Goal: Information Seeking & Learning: Learn about a topic

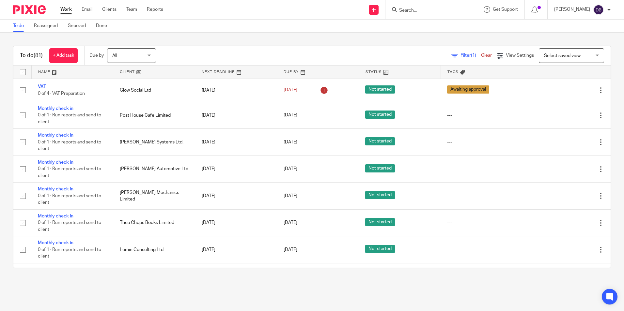
click at [426, 7] on form at bounding box center [432, 10] width 69 height 8
click at [427, 8] on input "Search" at bounding box center [427, 11] width 59 height 6
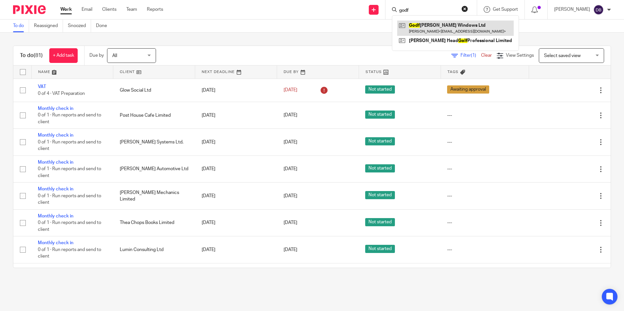
type input "godf"
click at [437, 32] on link at bounding box center [455, 28] width 116 height 15
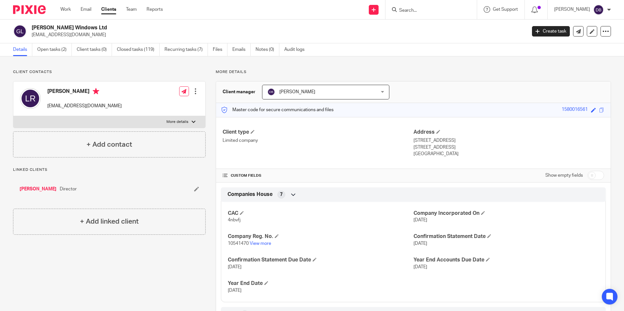
click at [232, 50] on ul "Details Open tasks (2) Client tasks (0) Closed tasks (119) Recurring tasks (7) …" at bounding box center [163, 49] width 301 height 13
click at [216, 53] on link "Files" at bounding box center [220, 49] width 15 height 13
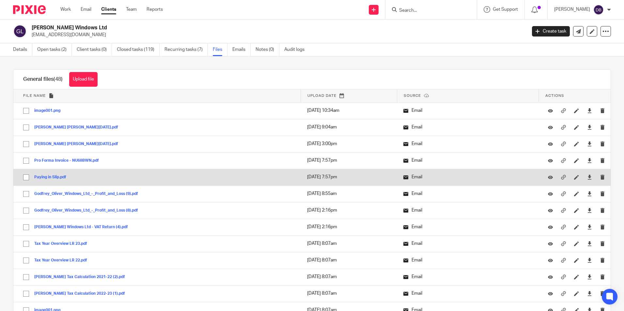
click at [49, 177] on button "Paying in Slip.pdf" at bounding box center [52, 177] width 37 height 5
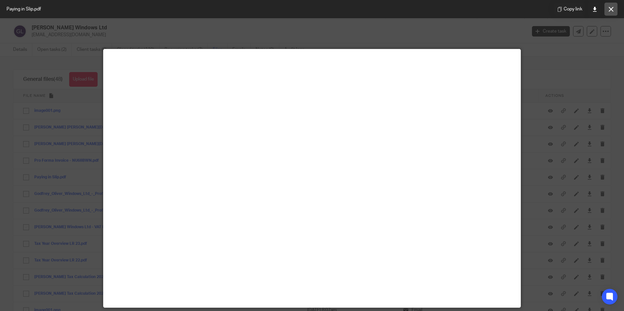
click at [607, 14] on button at bounding box center [610, 9] width 13 height 13
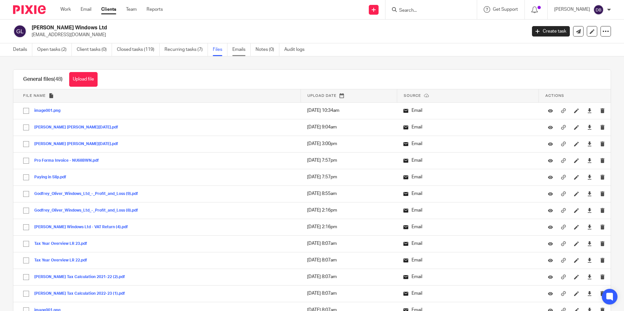
click at [233, 49] on link "Emails" at bounding box center [241, 49] width 18 height 13
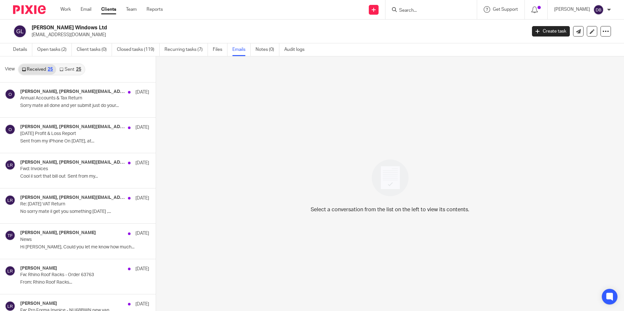
click at [69, 69] on link "Sent 25" at bounding box center [70, 69] width 28 height 10
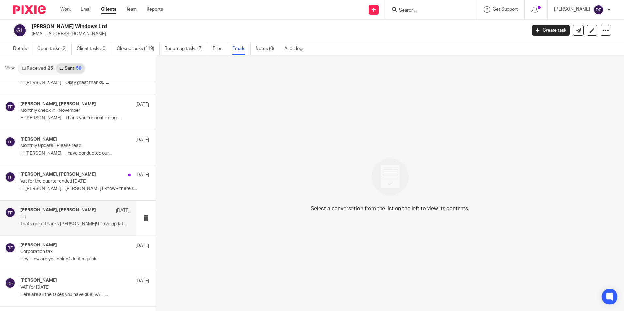
scroll to position [1197, 0]
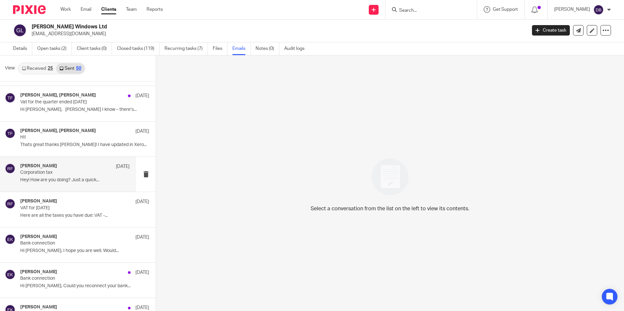
click at [77, 191] on div "[PERSON_NAME] [DATE] Corporation tax Hey! How are you doing? Just a quick..." at bounding box center [68, 174] width 136 height 35
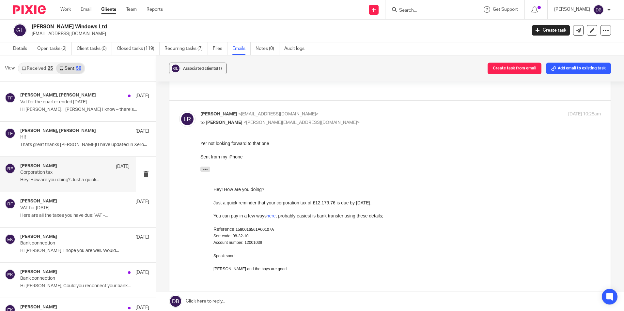
scroll to position [0, 0]
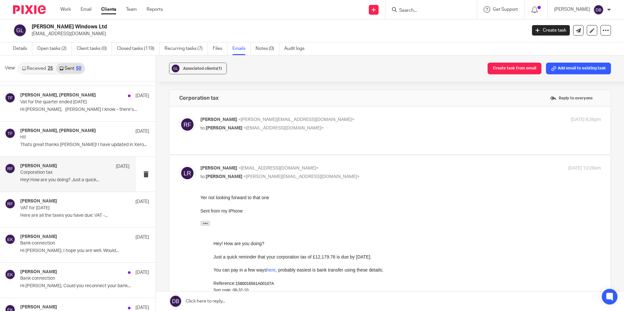
click at [309, 130] on p "to Liam Ridge <liamridge@hotmail.co.uk>" at bounding box center [333, 128] width 267 height 7
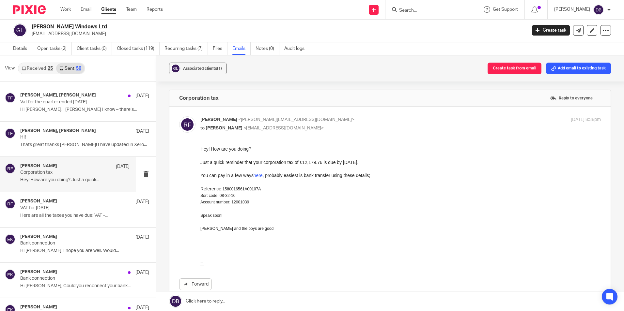
click at [320, 118] on p "Rebecca Freeman <rebecca@lagomfinance.com>" at bounding box center [333, 119] width 267 height 7
checkbox input "false"
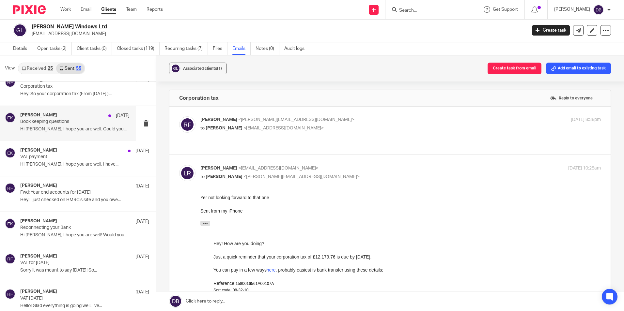
scroll to position [1715, 0]
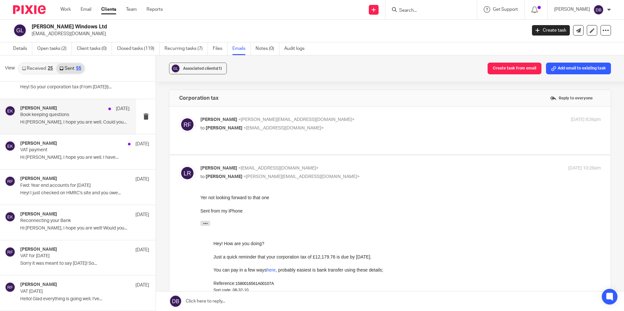
click at [70, 116] on p "Book keeping questions" at bounding box center [63, 115] width 87 height 6
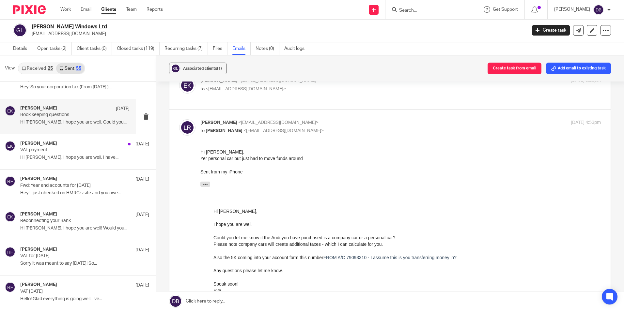
scroll to position [0, 0]
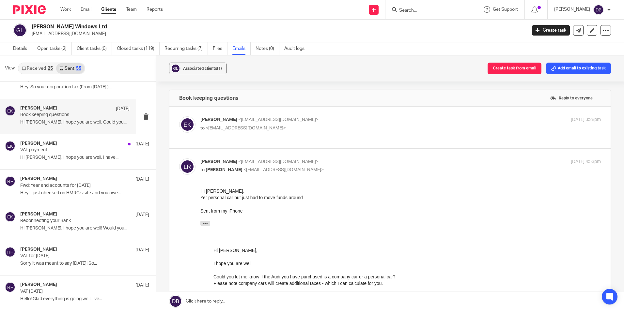
click at [356, 121] on p "Eva Kenyeres <eva@lagomfinance.com>" at bounding box center [333, 119] width 267 height 7
checkbox input "true"
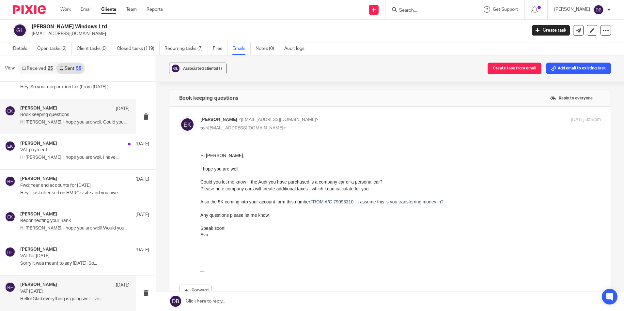
click at [48, 290] on p "VAT June 21" at bounding box center [63, 292] width 87 height 6
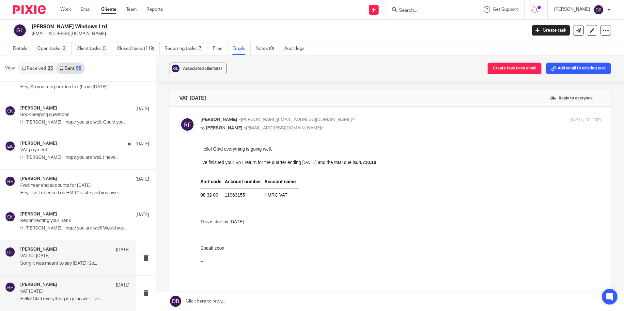
click at [74, 251] on div "Rebecca Freeman 16 Oct 2021" at bounding box center [74, 250] width 109 height 7
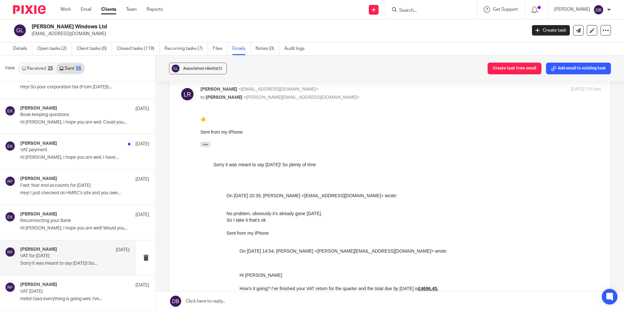
scroll to position [65, 0]
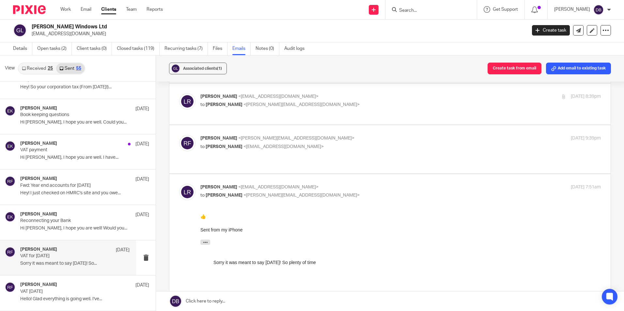
click at [333, 135] on p "Rebecca Freeman <rebecca@lagomfinance.com>" at bounding box center [333, 138] width 267 height 7
checkbox input "true"
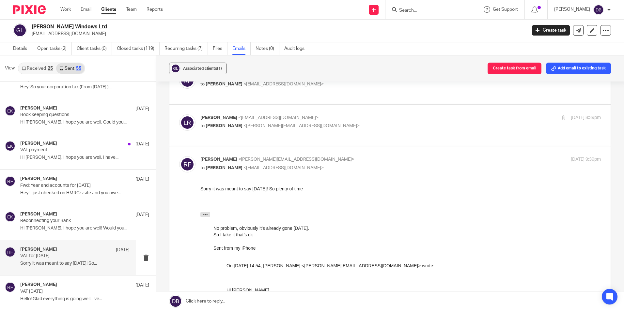
scroll to position [33, 0]
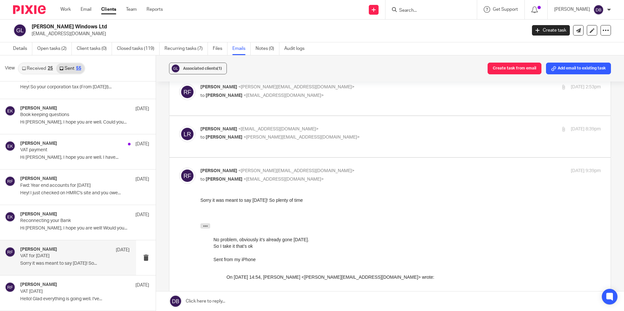
click at [341, 118] on label at bounding box center [389, 136] width 441 height 41
click at [179, 126] on input "checkbox" at bounding box center [179, 126] width 0 height 0
checkbox input "true"
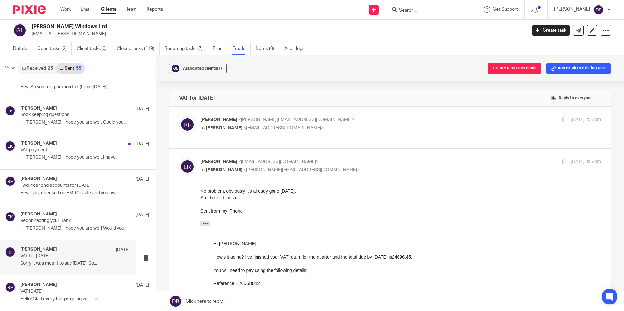
scroll to position [0, 0]
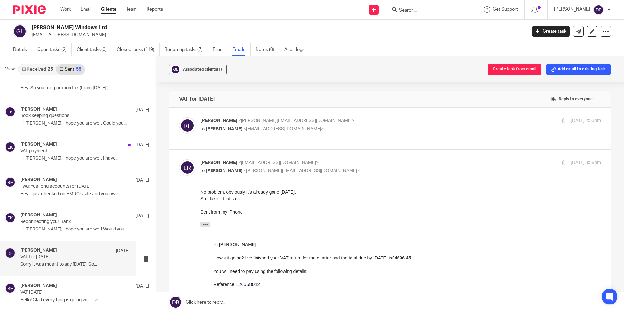
click at [345, 125] on div "Rebecca Freeman <rebecca@lagomfinance.com> to Liam Ridge <liamridge@hotmail.co.…" at bounding box center [333, 124] width 267 height 15
checkbox input "true"
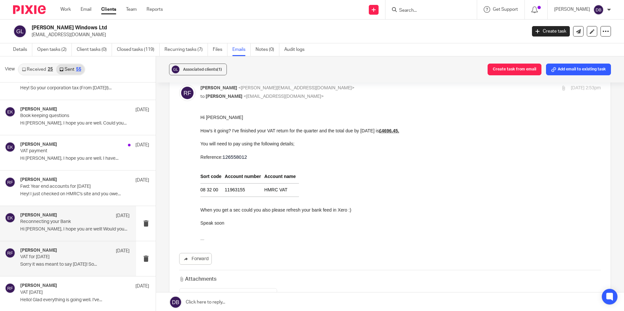
click at [63, 228] on p "Hi Liam, I hope you are well! Would you..." at bounding box center [74, 230] width 109 height 6
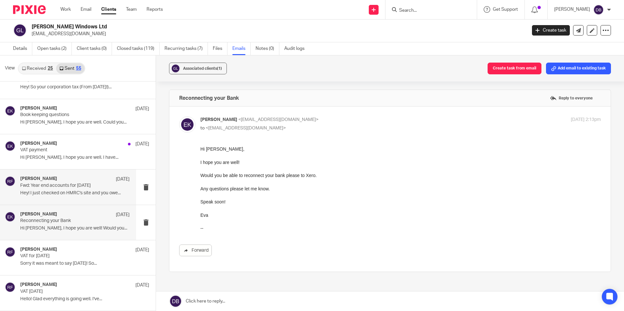
click at [39, 179] on h4 "[PERSON_NAME]" at bounding box center [38, 179] width 37 height 6
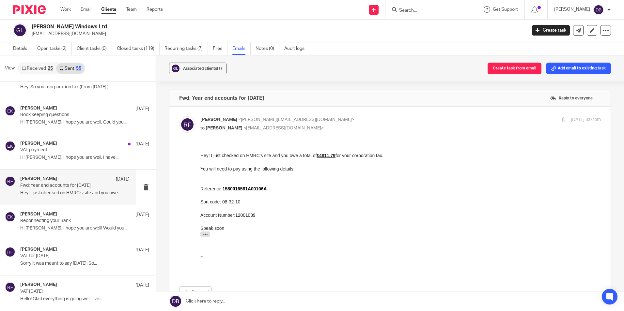
click at [59, 177] on div "Rebecca Freeman 3 Nov 2021" at bounding box center [74, 179] width 109 height 7
click at [62, 167] on div "Eva Kenyeres 4 Nov 2021 VAT payment Hi Liam, I hope you are well. I have..." at bounding box center [68, 151] width 136 height 35
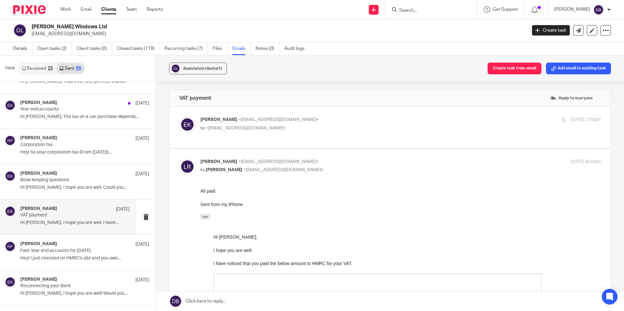
click at [311, 124] on div "Eva Kenyeres <eva@lagomfinance.com> to <liamridge@hotmail.co.uk>" at bounding box center [333, 123] width 267 height 15
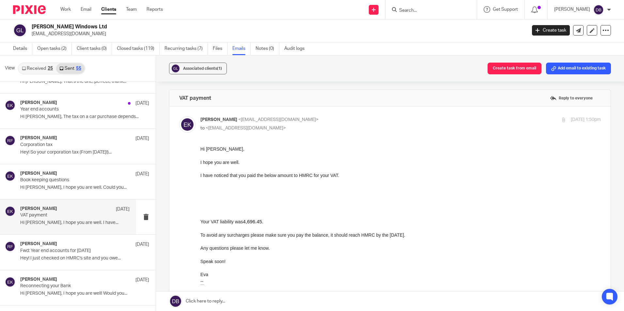
click at [311, 124] on div "Eva Kenyeres <eva@lagomfinance.com> to <liamridge@hotmail.co.uk>" at bounding box center [333, 123] width 267 height 15
checkbox input "false"
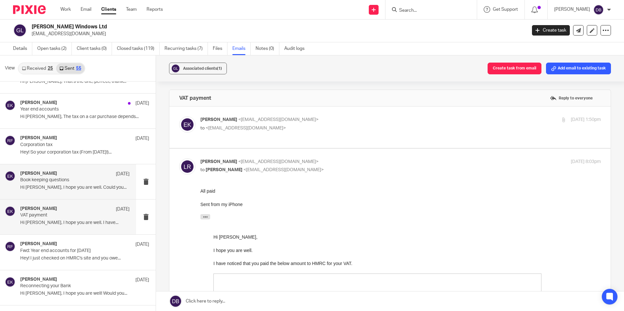
click at [52, 190] on p "Hi Liam, I hope you are well. Could you..." at bounding box center [74, 188] width 109 height 6
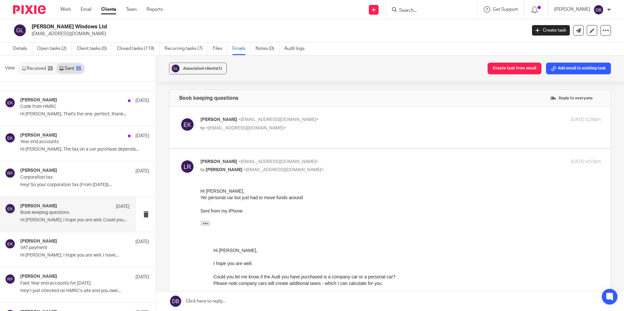
click at [311, 130] on p "to <liamridge@hotmail.co.uk>" at bounding box center [333, 128] width 267 height 7
checkbox input "true"
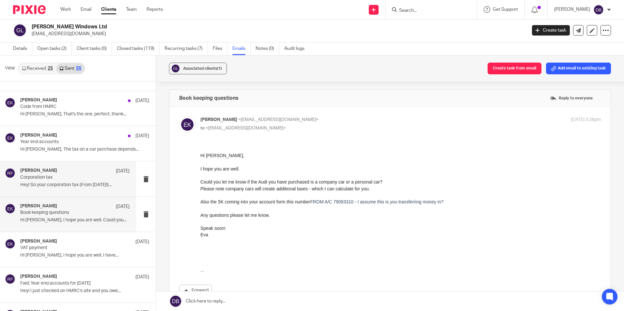
click at [93, 179] on p "Corporation tax" at bounding box center [63, 178] width 87 height 6
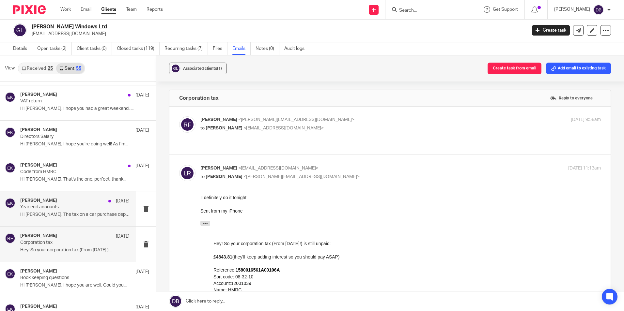
click at [80, 218] on div "Eva Kenyeres 24 Mar 2022 Year end accounts Hi Liam, The tax on a car purchase d…" at bounding box center [74, 209] width 109 height 22
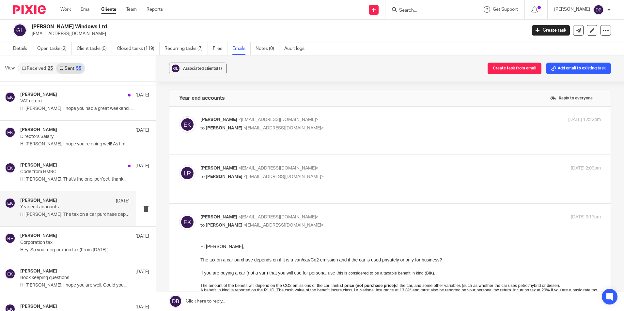
click at [320, 165] on p "Liam Ridge <liamridge@hotmail.co.uk>" at bounding box center [333, 168] width 267 height 7
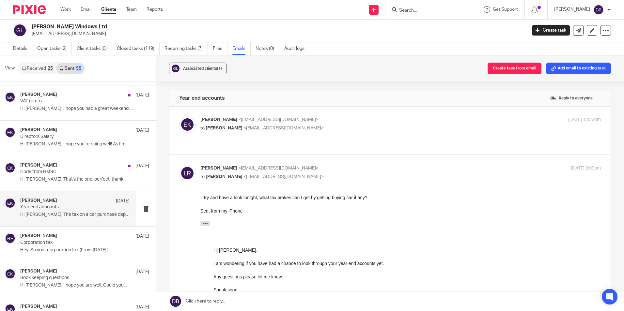
click at [320, 165] on p "Liam Ridge <liamridge@hotmail.co.uk>" at bounding box center [333, 168] width 267 height 7
checkbox input "false"
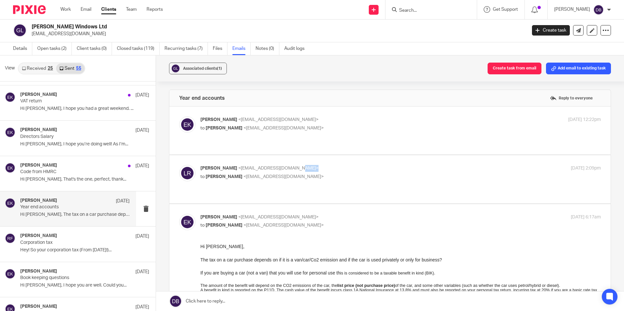
click at [320, 165] on p "Liam Ridge <liamridge@hotmail.co.uk>" at bounding box center [333, 168] width 267 height 7
click at [335, 111] on label at bounding box center [389, 131] width 441 height 48
click at [179, 116] on input "checkbox" at bounding box center [179, 116] width 0 height 0
checkbox input "true"
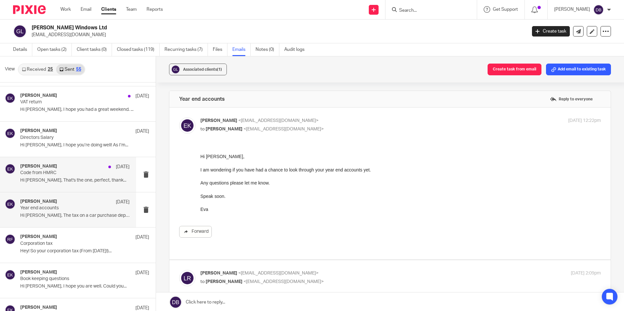
click at [97, 173] on p "Code from HMRC" at bounding box center [63, 173] width 87 height 6
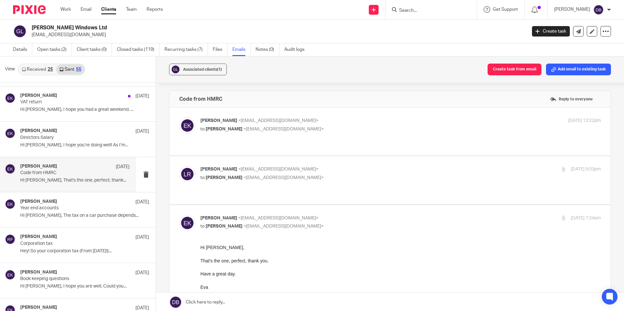
click at [420, 121] on p "Eva Kenyeres <eva@lagomfinance.com>" at bounding box center [333, 120] width 267 height 7
checkbox input "true"
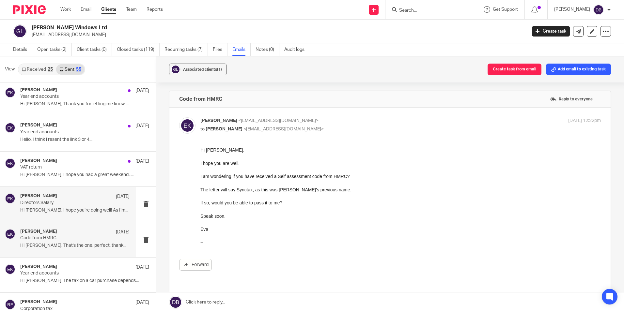
click at [70, 200] on p "Directors Salary" at bounding box center [63, 203] width 87 height 6
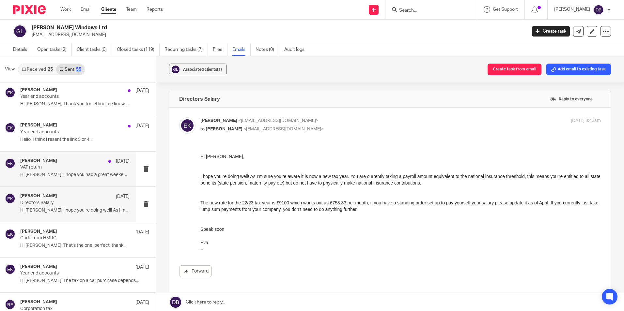
click at [65, 179] on div "Eva Kenyeres 19 Apr 2022 VAT return Hi Liam, I hope you had a great weekend. ..." at bounding box center [74, 169] width 109 height 22
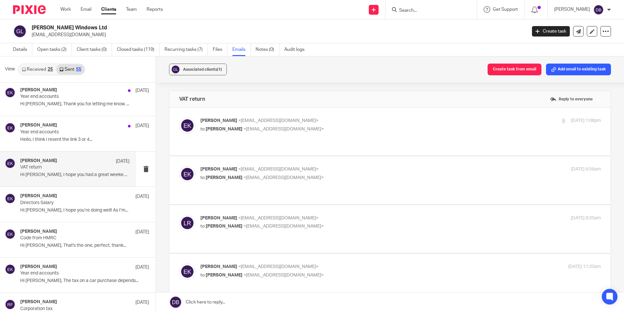
click at [323, 123] on p "Eva Kenyeres <eva@lagomfinance.com>" at bounding box center [333, 120] width 267 height 7
checkbox input "true"
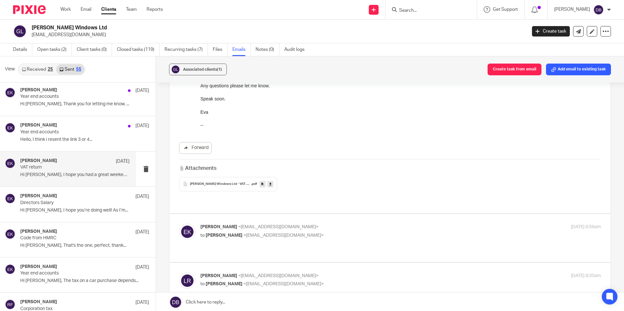
click at [326, 190] on div "Godfrey Oliver Windows Ltd - VAT Return (3) .pdf" at bounding box center [389, 184] width 421 height 14
click at [327, 224] on p "Eva Kenyeres <eva@lagomfinance.com>" at bounding box center [333, 227] width 267 height 7
checkbox input "true"
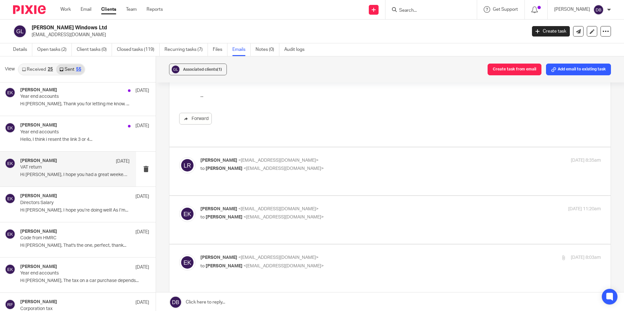
click at [331, 165] on p "to Eva Kenyeres <eva@lagomfinance.com>" at bounding box center [333, 168] width 267 height 7
checkbox input "true"
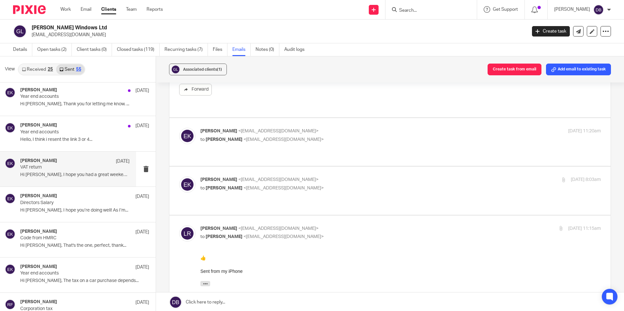
click at [345, 176] on p "Eva Kenyeres <eva@lagomfinance.com>" at bounding box center [333, 179] width 267 height 7
checkbox input "true"
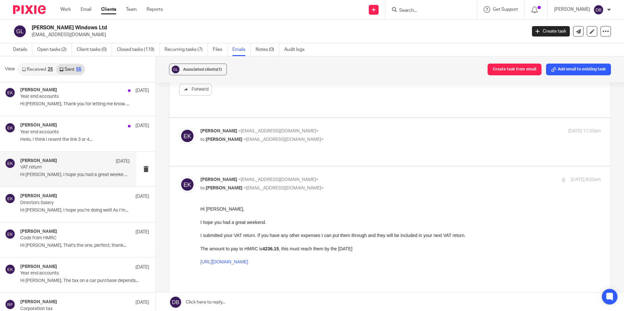
click at [348, 128] on p "Eva Kenyeres <eva@lagomfinance.com>" at bounding box center [333, 131] width 267 height 7
checkbox input "true"
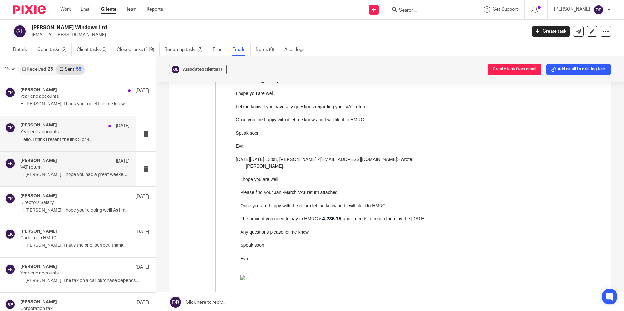
click at [68, 139] on p "Hello, I think i resent the link 3 or 4..." at bounding box center [74, 140] width 109 height 6
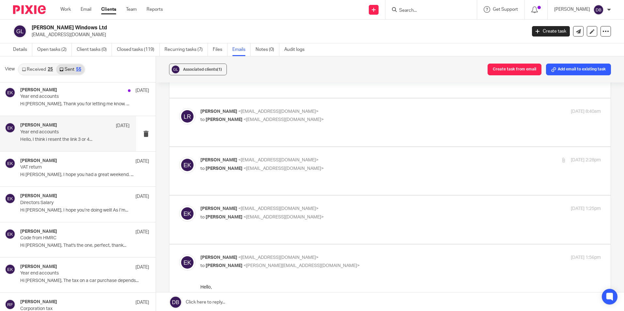
click at [329, 206] on div "Eva Kenyeres <eva@lagomfinance.com> to Liam Ridge <liamridge@hotmail.co.uk>" at bounding box center [333, 213] width 267 height 15
checkbox input "true"
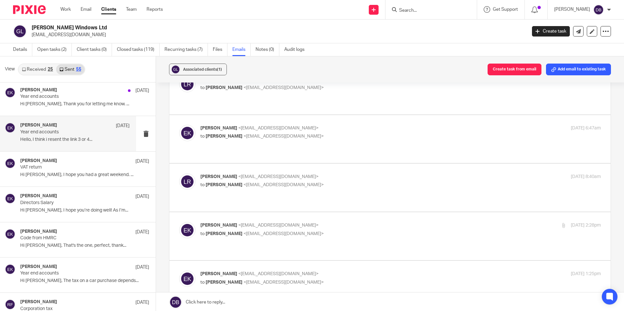
click at [335, 212] on label at bounding box center [389, 236] width 441 height 48
click at [179, 222] on input "checkbox" at bounding box center [179, 222] width 0 height 0
checkbox input "true"
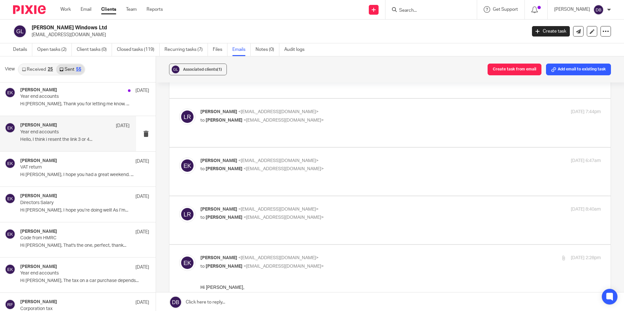
click at [335, 214] on p "to Eva Kenyeres <eva@lagomfinance.com>" at bounding box center [333, 217] width 267 height 7
checkbox input "true"
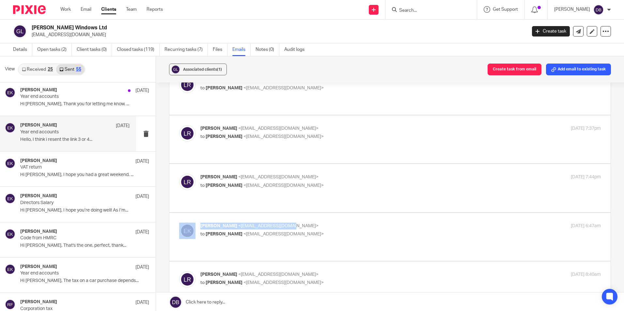
click at [323, 213] on div "Eva Kenyeres <eva@lagomfinance.com> to Liam Ridge <liamridge@hotmail.co.uk> 25 …" at bounding box center [389, 237] width 441 height 48
click at [321, 213] on label at bounding box center [389, 237] width 441 height 48
click at [179, 222] on input "checkbox" at bounding box center [179, 222] width 0 height 0
checkbox input "true"
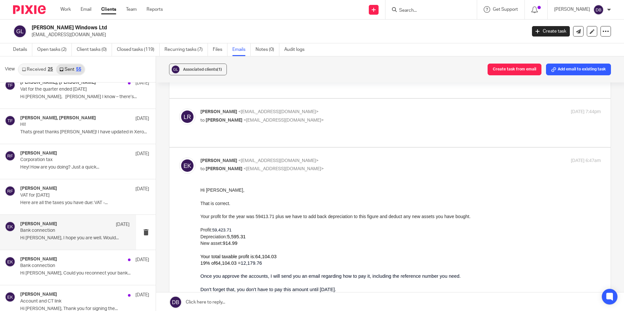
scroll to position [1193, 0]
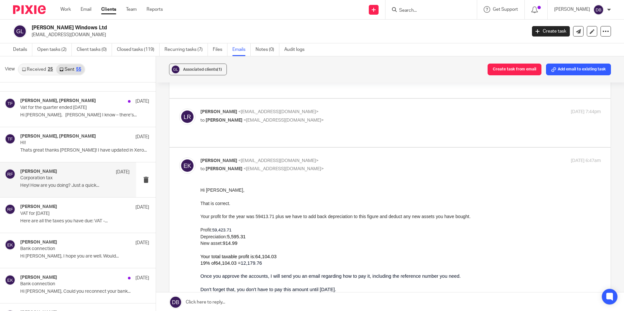
click at [83, 170] on div "Rebecca Freeman 29 Aug 2022" at bounding box center [74, 172] width 109 height 7
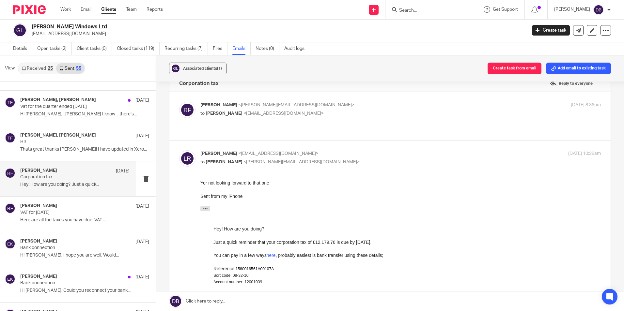
scroll to position [0, 0]
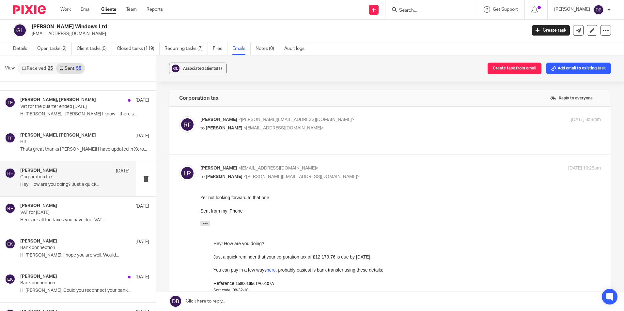
click at [342, 130] on p "to Liam Ridge <liamridge@hotmail.co.uk>" at bounding box center [333, 128] width 267 height 7
checkbox input "true"
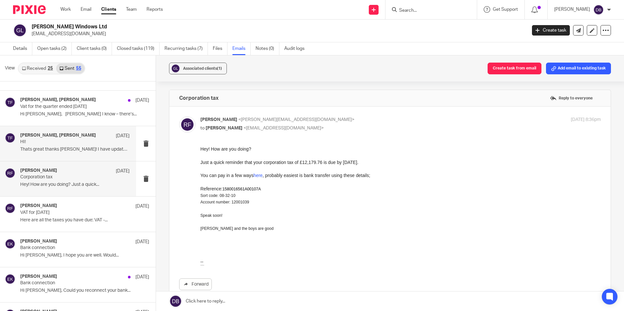
click at [76, 137] on h4 "Tayla Fletcher, Liam Ridge" at bounding box center [58, 136] width 76 height 6
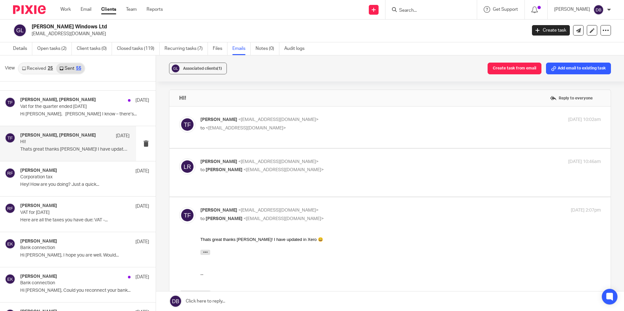
click at [326, 140] on label at bounding box center [389, 127] width 441 height 41
click at [179, 116] on input "checkbox" at bounding box center [179, 116] width 0 height 0
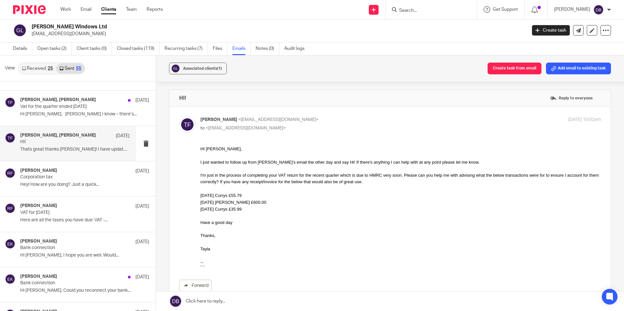
click at [331, 116] on label at bounding box center [389, 207] width 441 height 200
click at [179, 116] on input "checkbox" at bounding box center [179, 116] width 0 height 0
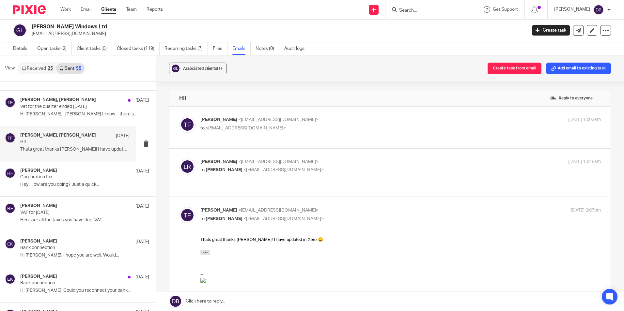
click at [331, 116] on label at bounding box center [389, 127] width 441 height 41
click at [179, 116] on input "checkbox" at bounding box center [179, 116] width 0 height 0
checkbox input "true"
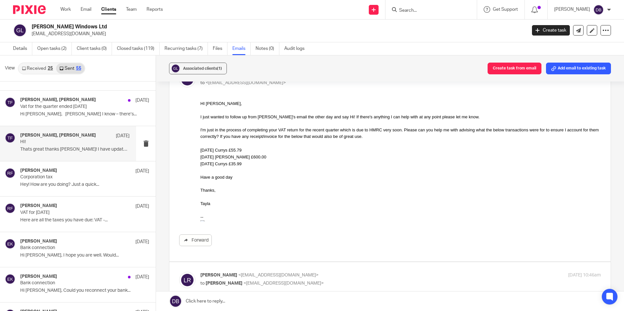
scroll to position [98, 0]
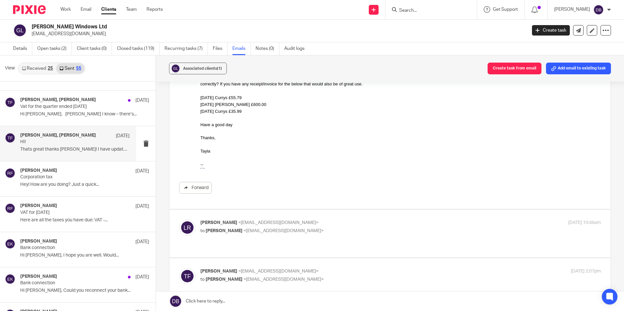
click at [315, 228] on p "to Tayla Fletcher <tayla@lagomfinance.com>" at bounding box center [333, 231] width 267 height 7
checkbox input "true"
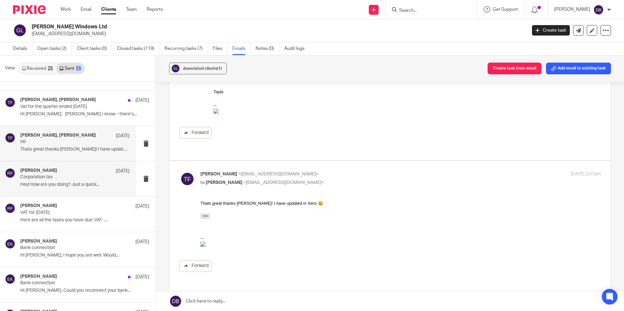
scroll to position [1160, 0]
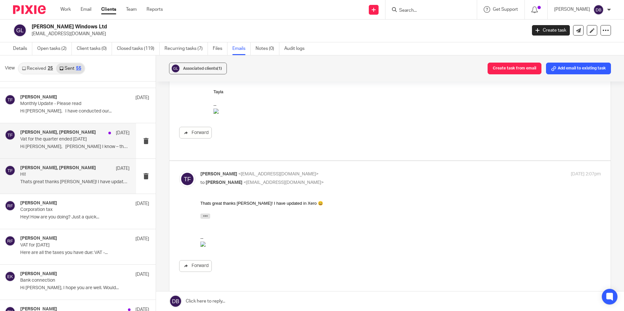
click at [82, 143] on div "Liam Ridge, Tayla Fletcher 2 Nov 2022 Vat for the quarter ended 30/09/2022 Hi L…" at bounding box center [74, 141] width 109 height 22
click at [79, 146] on p "Hi Liam, Haha I know – there’s..." at bounding box center [74, 147] width 109 height 6
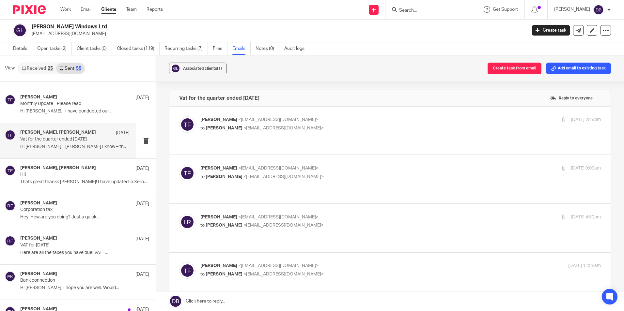
scroll to position [0, 0]
click at [316, 124] on div "Tayla Fletcher <tayla@lagomfinance.com> to Liam Ridge <liamridge@hotmail.co.uk>" at bounding box center [333, 123] width 267 height 15
checkbox input "true"
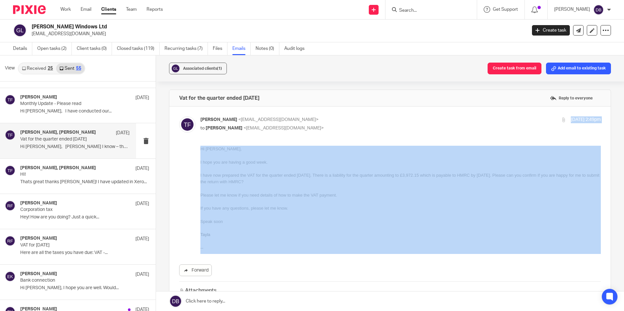
drag, startPoint x: 516, startPoint y: 269, endPoint x: 324, endPoint y: 195, distance: 206.3
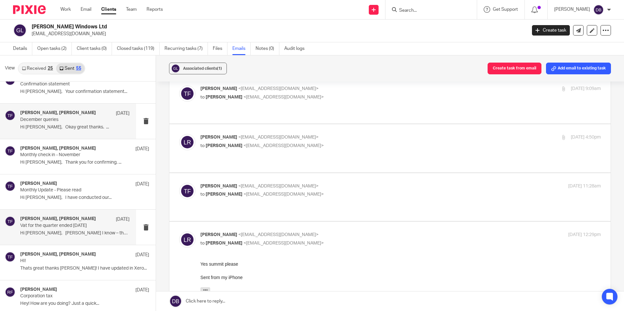
scroll to position [1062, 0]
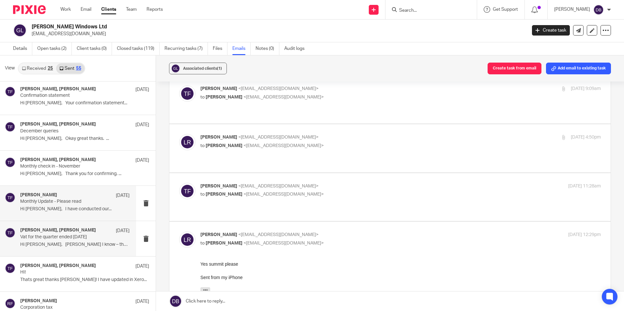
click at [71, 206] on div "Tayla Fletcher 7 Nov 2022 Monthly Update - Please read Hi Liam, I have conducte…" at bounding box center [74, 203] width 109 height 22
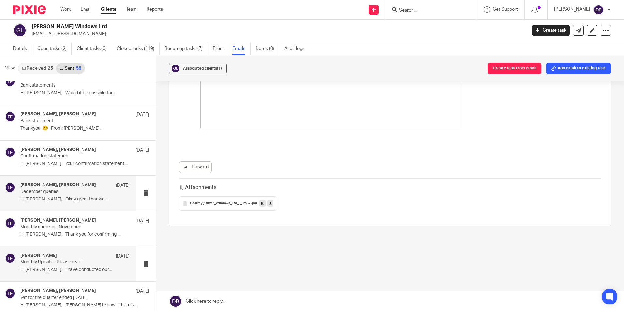
scroll to position [997, 0]
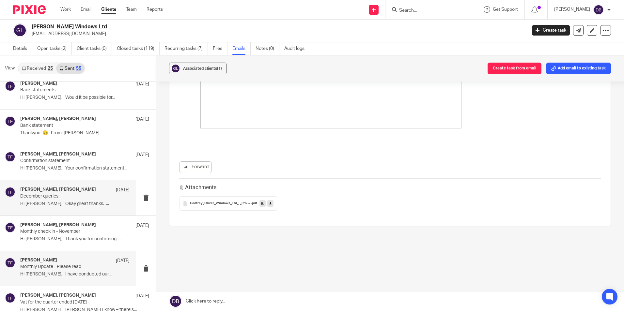
click at [54, 198] on p "December queries" at bounding box center [63, 197] width 87 height 6
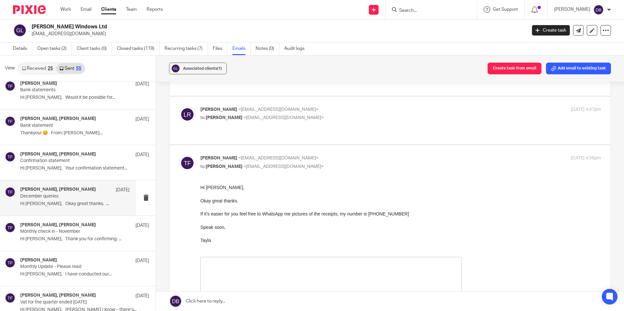
scroll to position [0, 0]
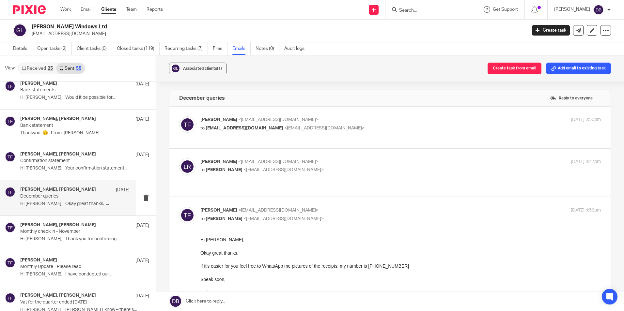
click at [360, 126] on p "to liamridge@hotmail.co.uk <liamridge@hotmail.co.uk>" at bounding box center [333, 128] width 267 height 7
checkbox input "true"
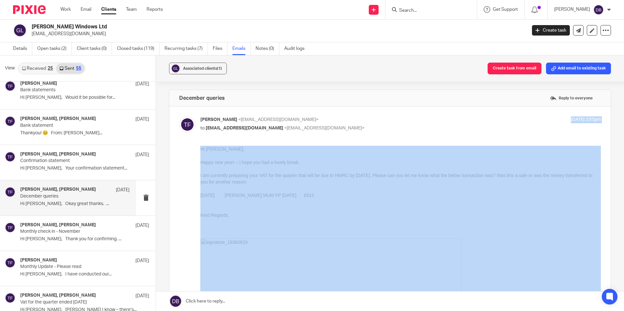
drag, startPoint x: 560, startPoint y: 272, endPoint x: 219, endPoint y: 208, distance: 347.5
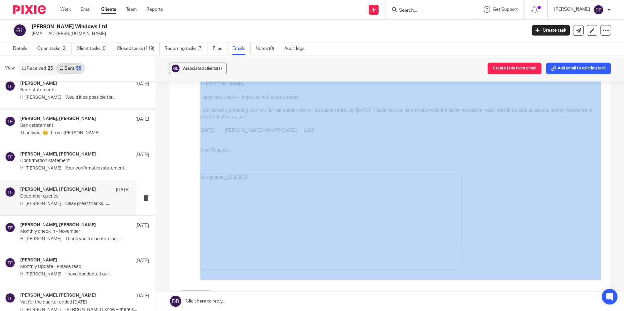
scroll to position [228, 0]
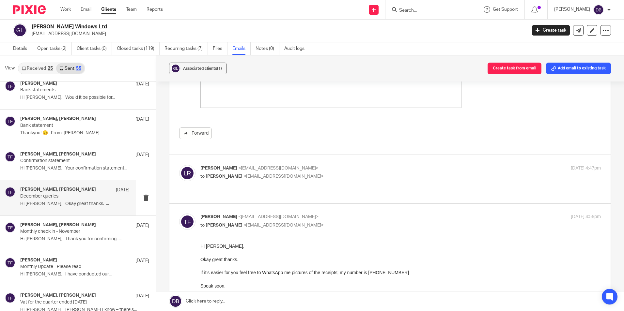
click at [321, 178] on p "to Tayla Fletcher <tayla@lagomfinance.com>" at bounding box center [333, 176] width 267 height 7
checkbox input "true"
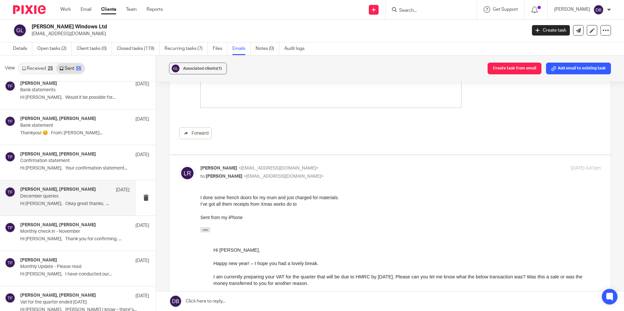
scroll to position [0, 0]
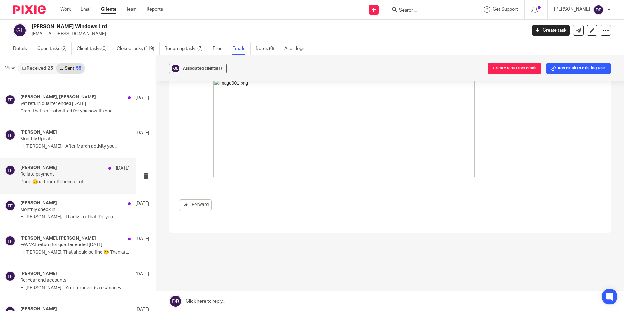
click at [85, 167] on div "Tayla Fletcher 29 Mar 2023" at bounding box center [74, 168] width 109 height 7
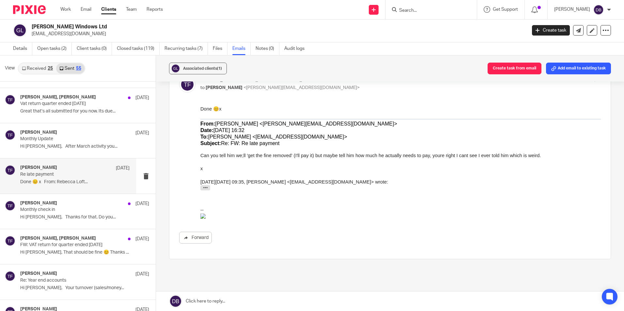
click at [59, 164] on div "Tayla Fletcher 29 Mar 2023 Re late payment ﻿Done 😊 x From: Rebecca Loft..." at bounding box center [68, 176] width 136 height 35
click at [68, 146] on p "Hi Liam, After March activity you..." at bounding box center [74, 147] width 109 height 6
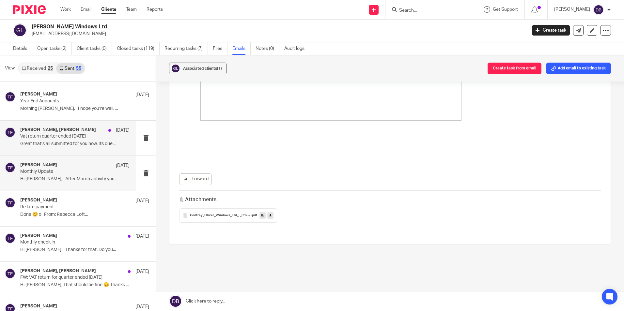
click at [90, 148] on div "Tayla Fletcher, Liam Ridge 11 Apr 2023 Vat return quarter ended March 23 Great …" at bounding box center [74, 138] width 109 height 22
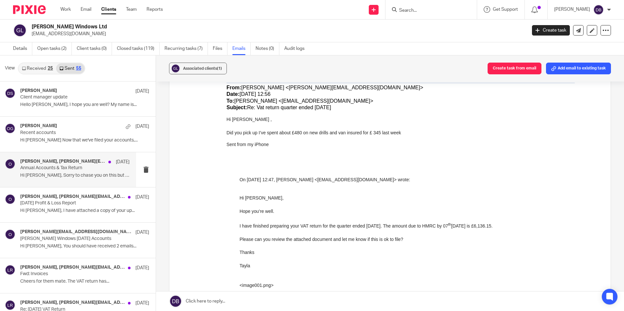
click at [58, 167] on p "Annual Accounts & Tax Return" at bounding box center [63, 168] width 87 height 6
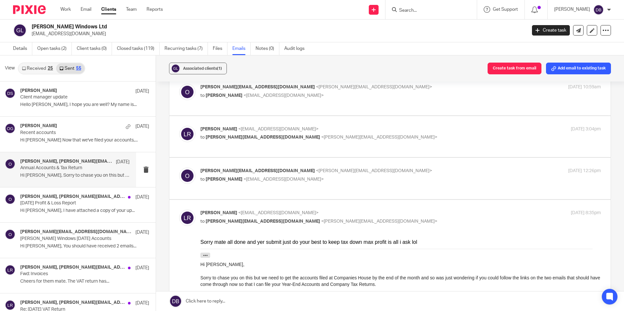
click at [306, 166] on label at bounding box center [389, 178] width 441 height 41
click at [179, 167] on input "checkbox" at bounding box center [179, 167] width 0 height 0
checkbox input "true"
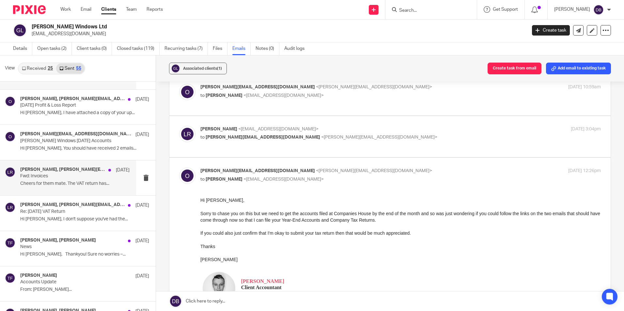
drag, startPoint x: 83, startPoint y: 189, endPoint x: 86, endPoint y: 186, distance: 4.3
click at [83, 188] on div "Liam Ridge, oliver@wearemap.co.uk 31 Jul 2024 Fwd: Invoices Cheers for them mat…" at bounding box center [74, 178] width 109 height 22
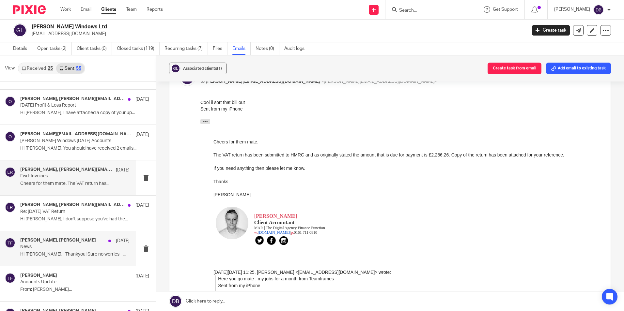
click at [68, 240] on h4 "Tayla Fletcher, Liam Ridge" at bounding box center [58, 241] width 76 height 6
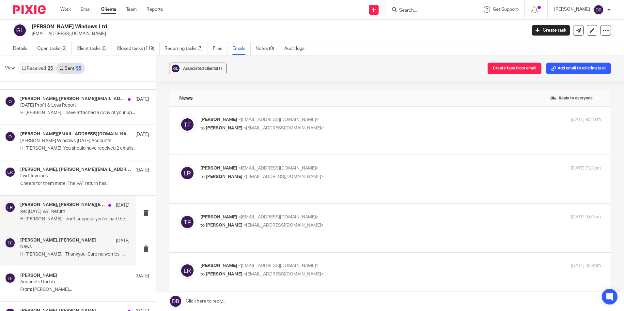
click at [83, 215] on div "Liam Ridge, oliver@wearemap.co.uk 26 Jul 2024 Re: 30/06/24 VAT Return Hi Liam, …" at bounding box center [74, 213] width 109 height 22
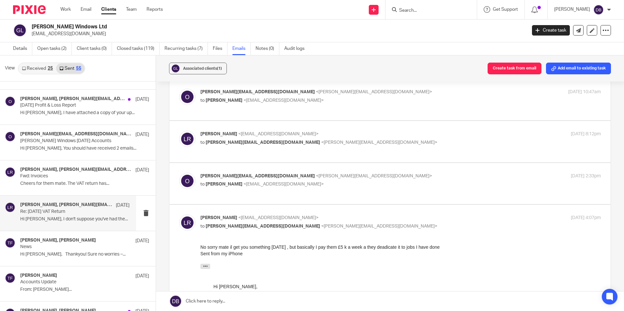
click at [351, 171] on label at bounding box center [389, 183] width 441 height 41
click at [179, 173] on input "checkbox" at bounding box center [179, 173] width 0 height 0
checkbox input "true"
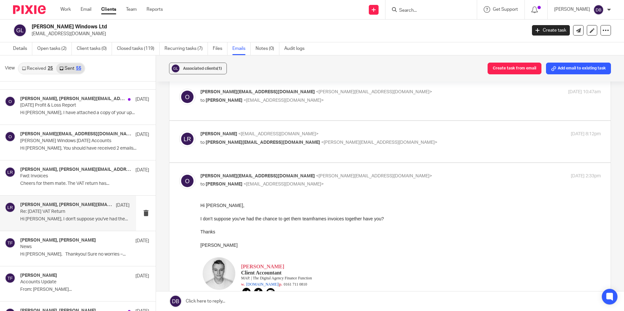
click at [355, 131] on p "Liam Ridge <liamridge@hotmail.co.uk>" at bounding box center [333, 134] width 267 height 7
checkbox input "true"
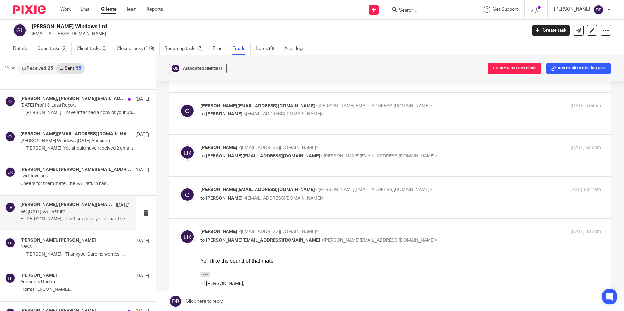
click at [332, 209] on label at bounding box center [389, 197] width 441 height 41
click at [179, 187] on input "checkbox" at bounding box center [179, 186] width 0 height 0
checkbox input "true"
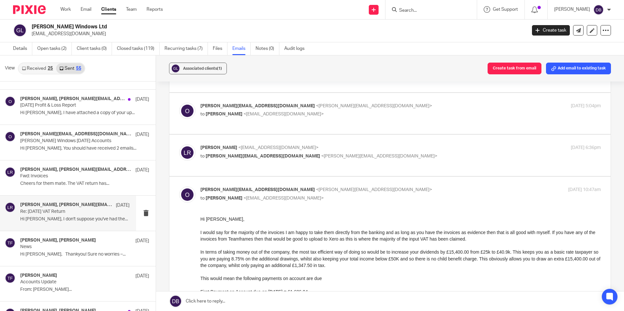
click at [323, 151] on p "Liam Ridge <liamridge@hotmail.co.uk>" at bounding box center [333, 148] width 267 height 7
checkbox input "true"
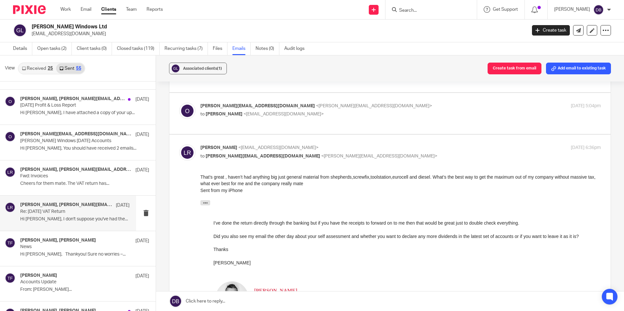
click at [320, 114] on p "to Liam Ridge <liamridge@hotmail.co.uk>" at bounding box center [333, 114] width 267 height 7
checkbox input "true"
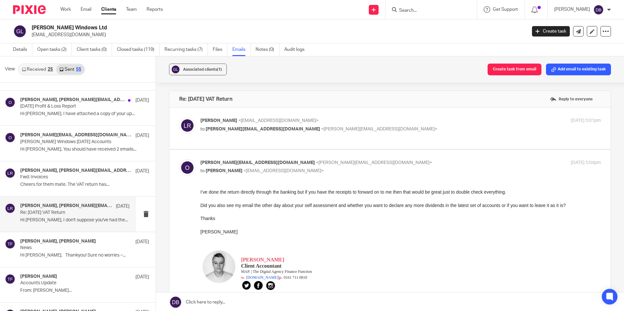
click at [325, 135] on div "Liam Ridge <liamridge@hotmail.co.uk> to oliver@wearemap.co.uk <oliver@wearemap.…" at bounding box center [389, 128] width 421 height 22
click at [323, 117] on p "Liam Ridge <liamridge@hotmail.co.uk>" at bounding box center [333, 120] width 267 height 7
checkbox input "true"
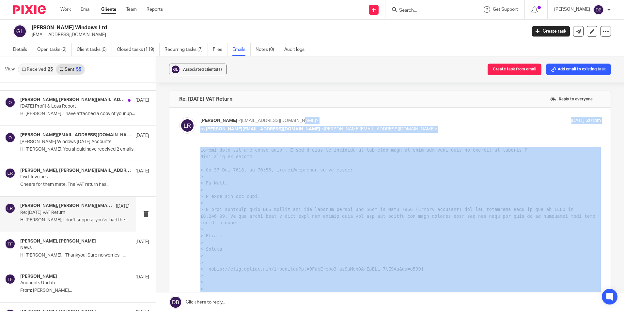
drag, startPoint x: 323, startPoint y: 117, endPoint x: 328, endPoint y: 143, distance: 25.5
click at [328, 142] on div "Liam Ridge <liamridge@hotmail.co.uk> to oliver@wearemap.co.uk <oliver@wearemap.…" at bounding box center [389, 259] width 421 height 284
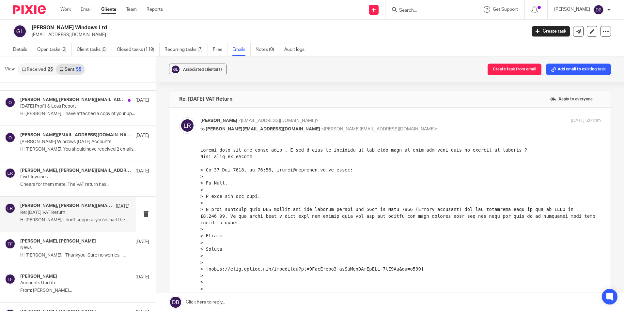
drag, startPoint x: 528, startPoint y: 289, endPoint x: 339, endPoint y: 171, distance: 223.2
click at [339, 171] on pre at bounding box center [400, 266] width 400 height 238
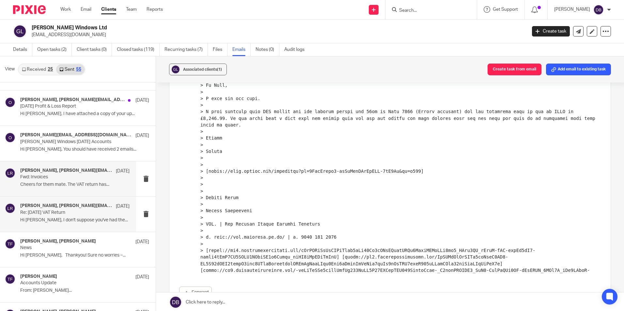
click at [86, 170] on h4 "Liam Ridge, oliver@wearemap.co.uk" at bounding box center [66, 171] width 92 height 6
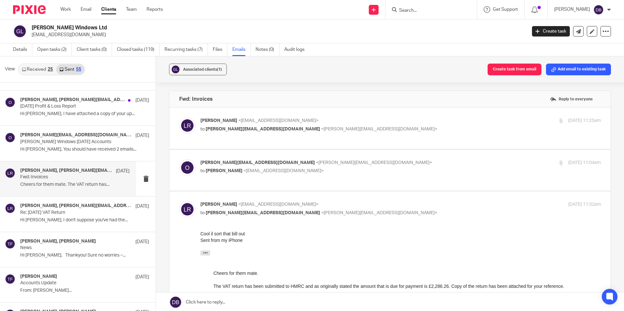
click at [344, 155] on label at bounding box center [389, 170] width 441 height 41
click at [179, 159] on input "checkbox" at bounding box center [179, 159] width 0 height 0
checkbox input "true"
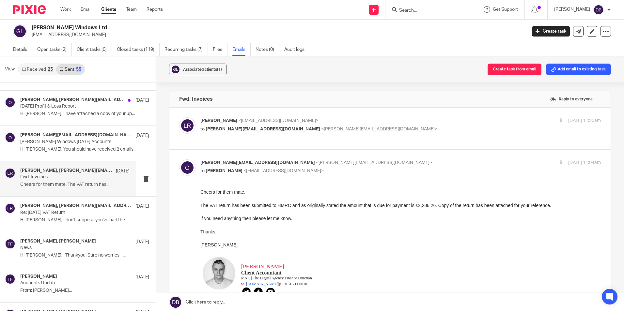
click at [354, 120] on p "Liam Ridge <liamridge@hotmail.co.uk>" at bounding box center [333, 120] width 267 height 7
checkbox input "true"
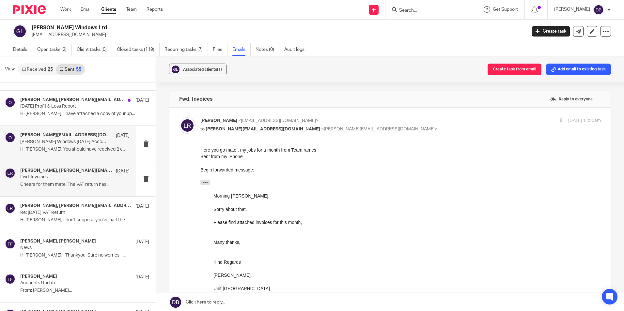
click at [58, 148] on p "Hi Liam, You should have received 2 emails..." at bounding box center [74, 150] width 109 height 6
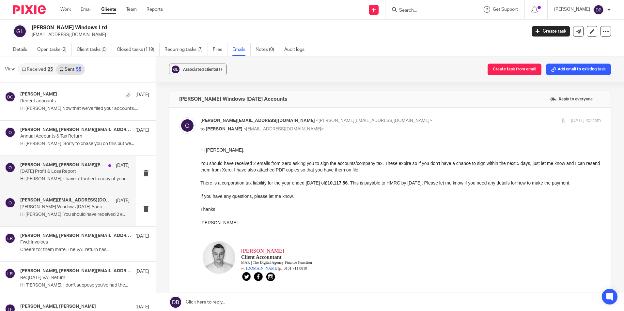
click at [70, 177] on p "Hi Liam, I have attached a copy of your up..." at bounding box center [74, 179] width 109 height 6
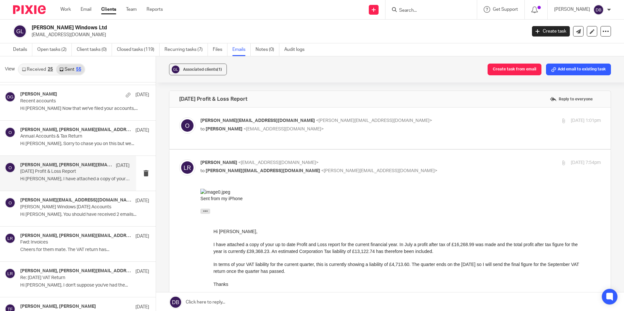
click at [373, 126] on p "to Liam Ridge <liamridge@hotmail.co.uk>" at bounding box center [333, 129] width 267 height 7
checkbox input "true"
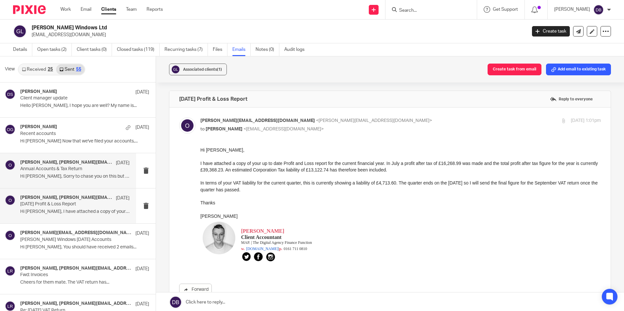
click at [22, 170] on p "Annual Accounts & Tax Return" at bounding box center [63, 169] width 87 height 6
click at [20, 170] on p "Annual Accounts & Tax Return" at bounding box center [63, 169] width 87 height 6
click at [21, 170] on p "Annual Accounts & Tax Return" at bounding box center [63, 169] width 87 height 6
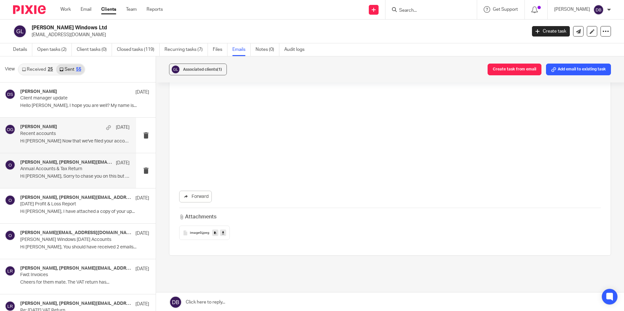
click at [77, 132] on p "Recent accounts" at bounding box center [63, 134] width 87 height 6
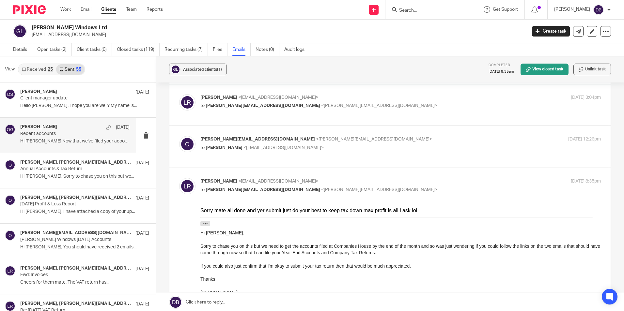
click at [359, 139] on p "oliver@wearemap.co.uk <oliver@wearemap.co.uk>" at bounding box center [333, 139] width 267 height 7
checkbox input "true"
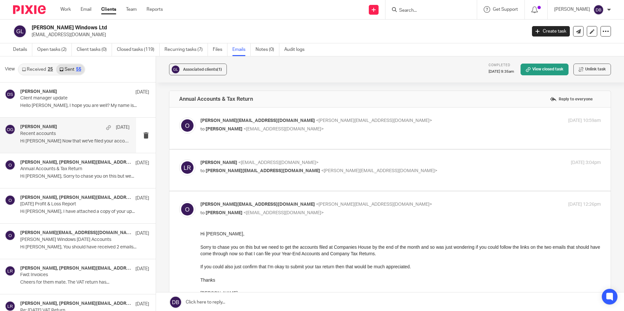
click at [352, 184] on label at bounding box center [389, 170] width 441 height 41
click at [179, 160] on input "checkbox" at bounding box center [179, 159] width 0 height 0
checkbox input "true"
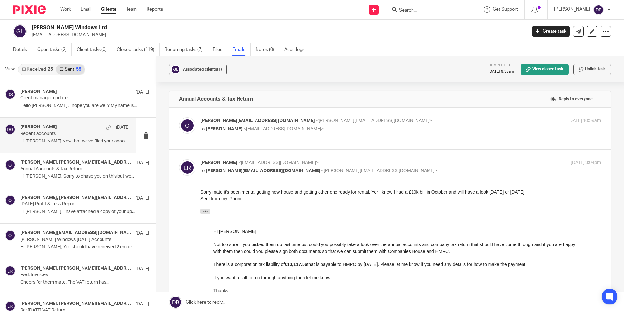
click at [356, 126] on p "to Liam Ridge <liamridge@hotmail.co.uk>" at bounding box center [333, 129] width 267 height 7
checkbox input "true"
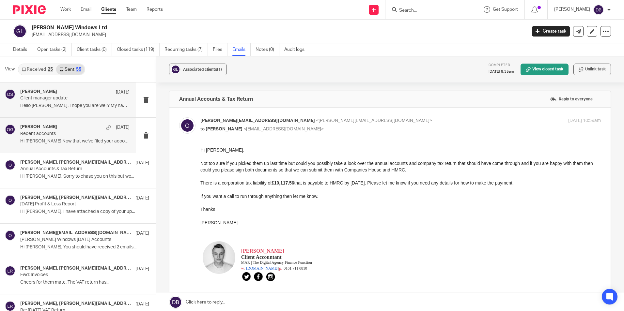
click at [55, 111] on div "Daisy Standen 10 Sep Client manager update Hello Liam, I hope you are well? My …" at bounding box center [74, 100] width 109 height 22
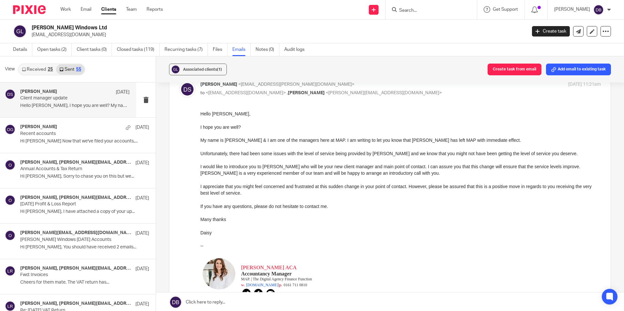
click at [33, 12] on img at bounding box center [29, 9] width 33 height 9
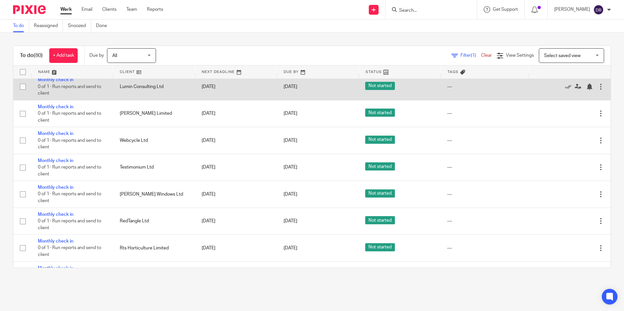
scroll to position [228, 0]
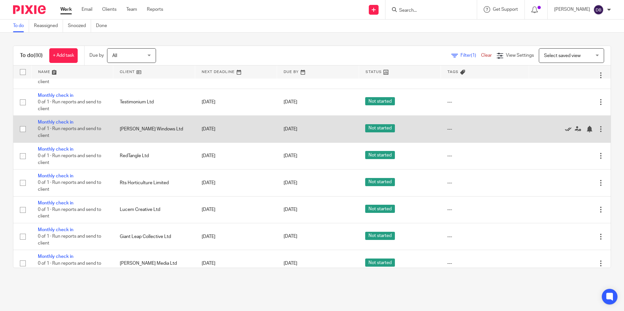
click at [565, 131] on icon at bounding box center [568, 129] width 7 height 7
